Goal: Information Seeking & Learning: Learn about a topic

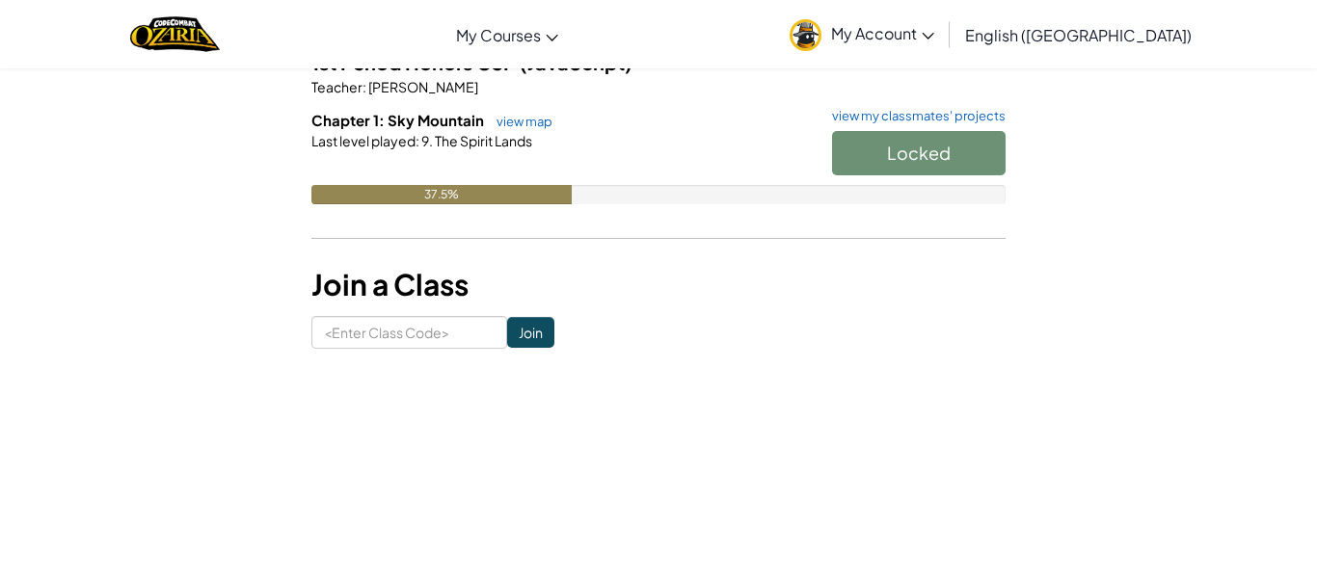
scroll to position [218, 0]
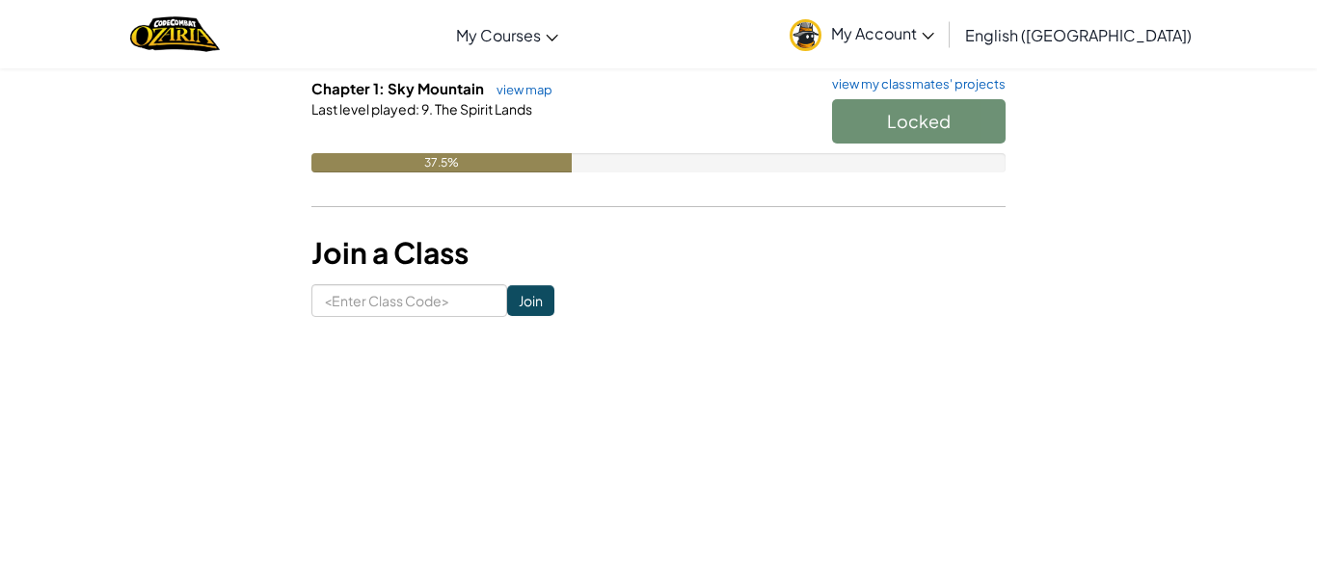
click at [662, 170] on div "37.5%" at bounding box center [658, 162] width 694 height 19
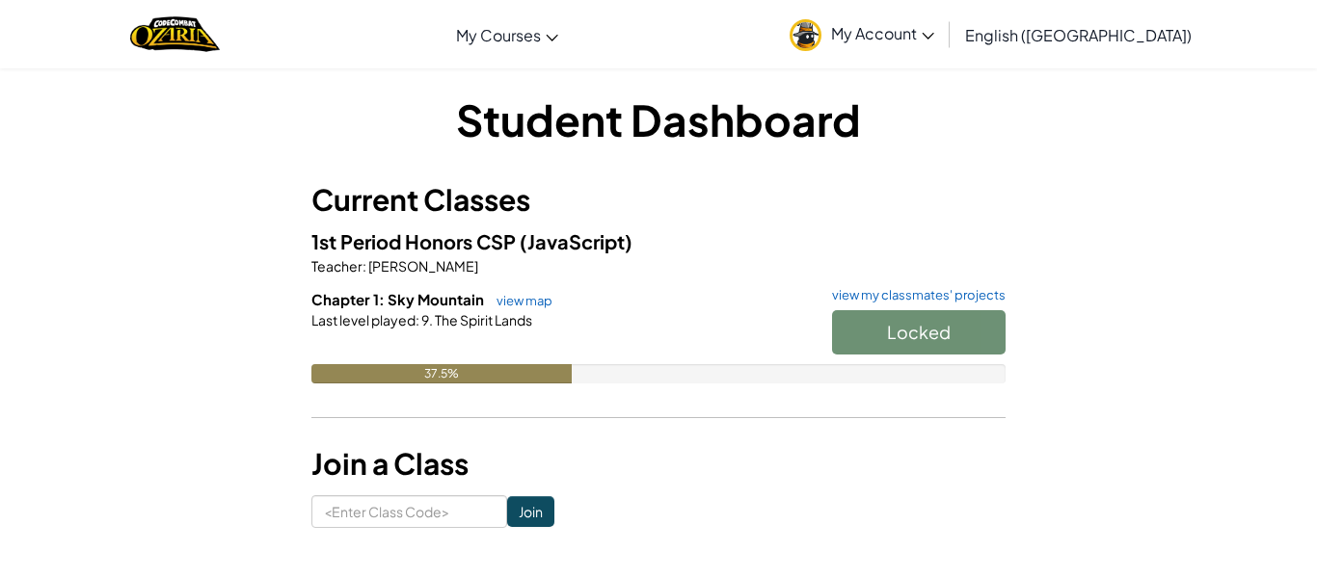
scroll to position [5, 0]
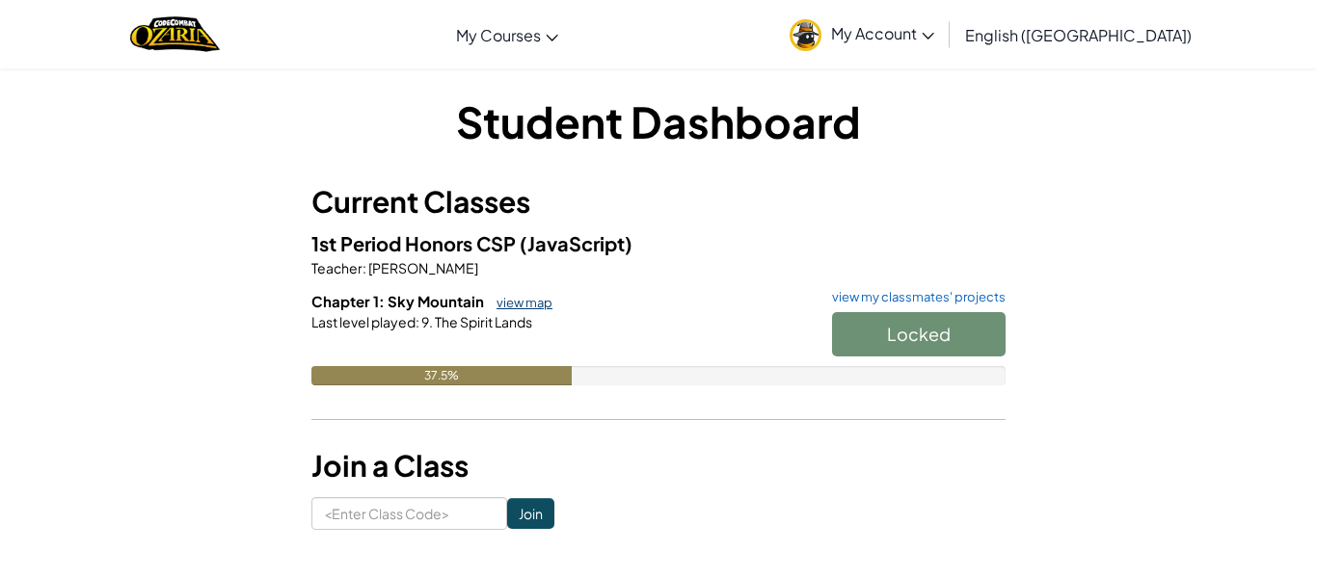
click at [517, 307] on link "view map" at bounding box center [520, 302] width 66 height 15
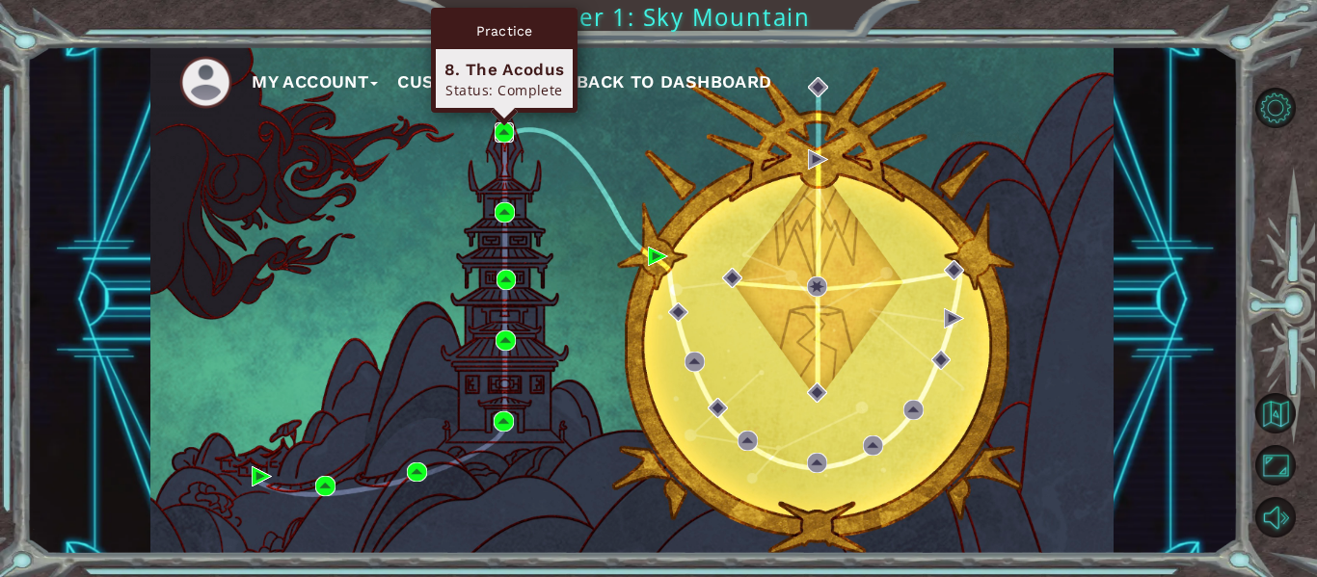
click at [500, 136] on img at bounding box center [504, 132] width 20 height 20
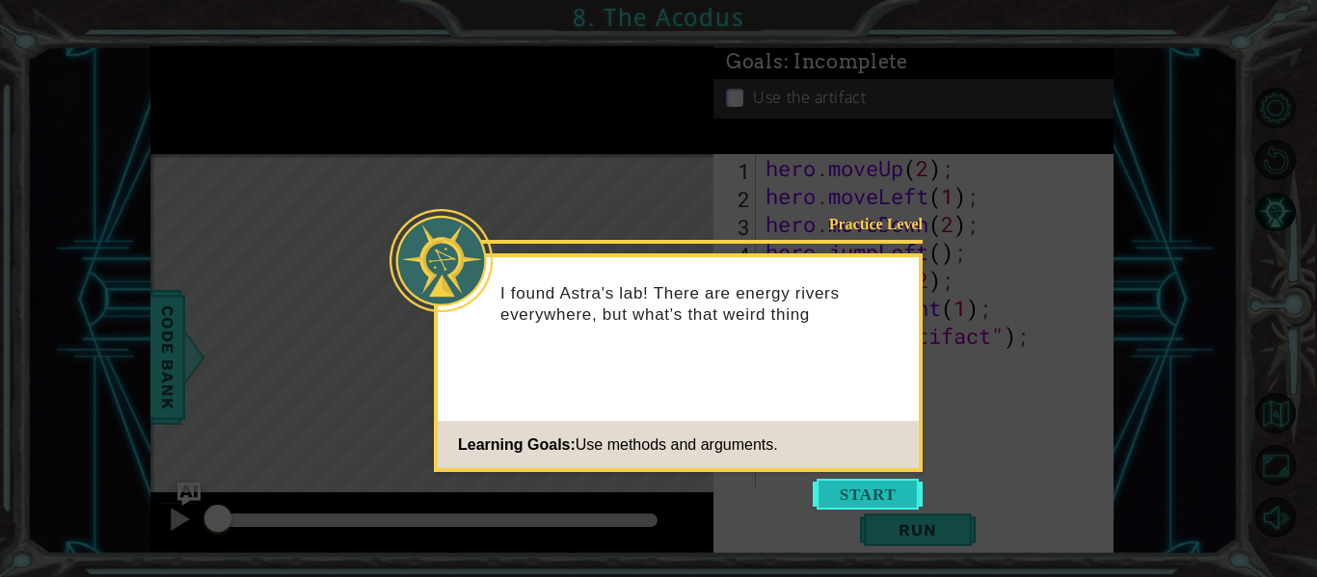
click at [858, 504] on button "Start" at bounding box center [867, 494] width 110 height 31
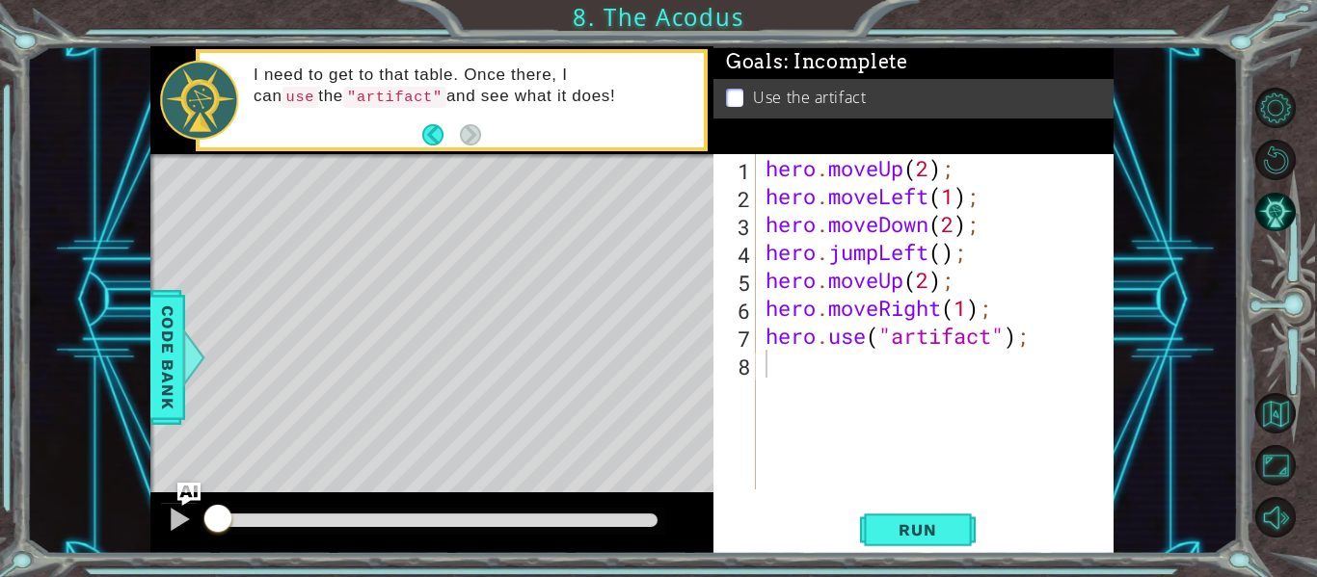
click at [652, 303] on div "Level Map" at bounding box center [595, 438] width 891 height 568
click at [933, 538] on span "Run" at bounding box center [917, 529] width 76 height 19
